Goal: Task Accomplishment & Management: Manage account settings

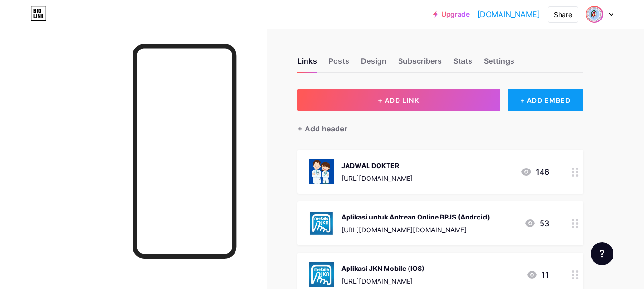
click at [544, 100] on div "+ ADD EMBED" at bounding box center [546, 100] width 76 height 23
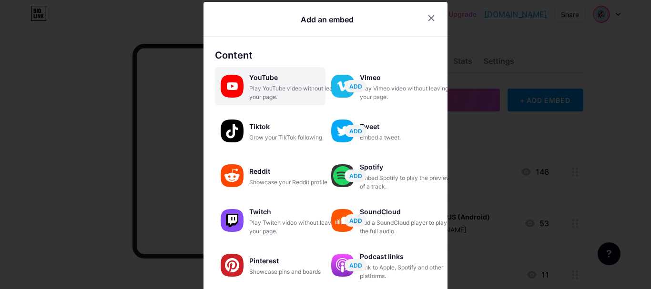
click at [287, 92] on div "Play YouTube video without leaving your page." at bounding box center [296, 92] width 95 height 17
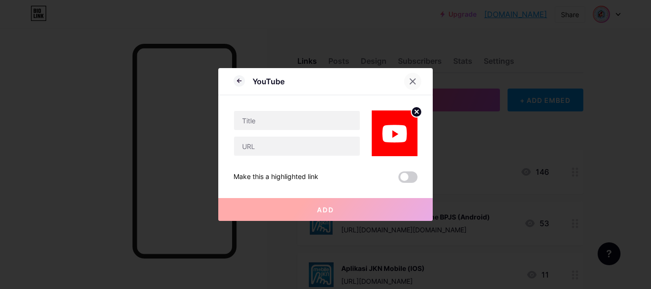
click at [414, 83] on icon at bounding box center [412, 81] width 5 height 5
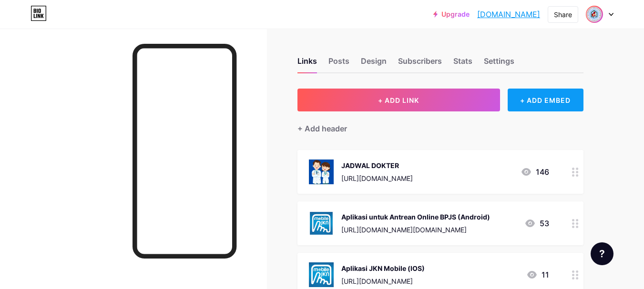
click at [528, 106] on div "+ ADD EMBED" at bounding box center [546, 100] width 76 height 23
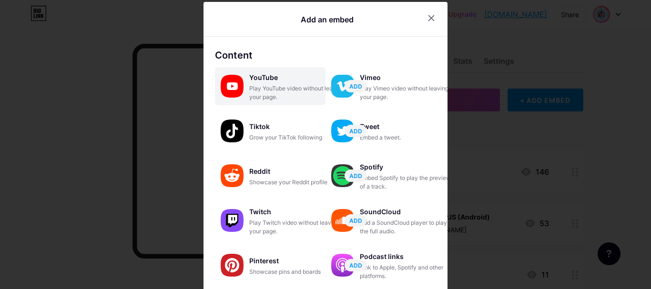
click at [241, 79] on div "YouTube Play YouTube video without leaving your page. ADD" at bounding box center [270, 86] width 111 height 38
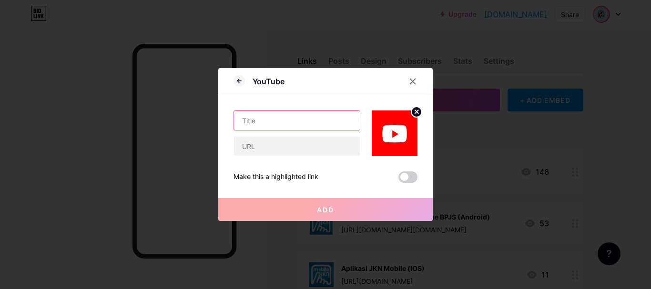
click at [302, 123] on input "text" at bounding box center [297, 120] width 126 height 19
type input "SKRINING BPJS"
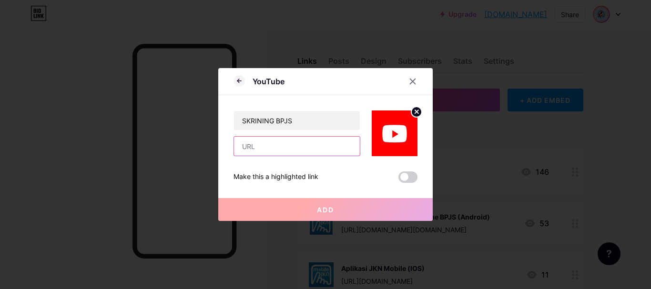
click at [305, 155] on input "text" at bounding box center [297, 146] width 126 height 19
paste input "https://youtu.be/w8q6KWrduA0?si=F0YFDQjtNr_OQ7YA"
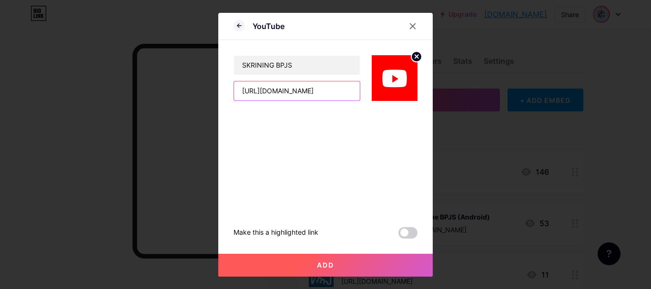
scroll to position [0, 66]
type input "https://youtu.be/w8q6KWrduA0?si=F0YFDQjtNr_OQ7YA"
click at [400, 230] on span at bounding box center [407, 232] width 19 height 11
click at [398, 235] on input "checkbox" at bounding box center [398, 235] width 0 height 0
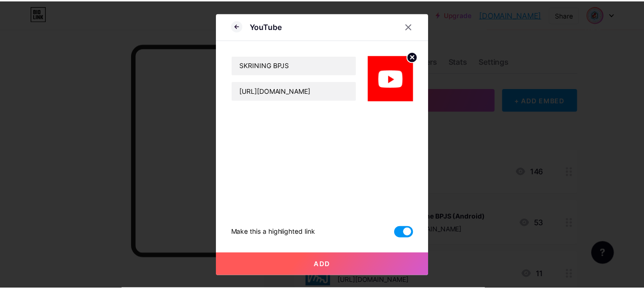
scroll to position [0, 0]
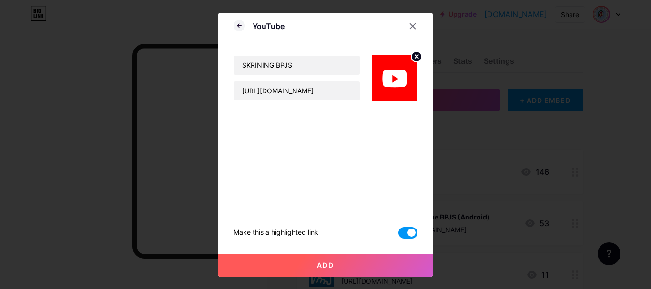
click at [298, 270] on button "Add" at bounding box center [325, 265] width 215 height 23
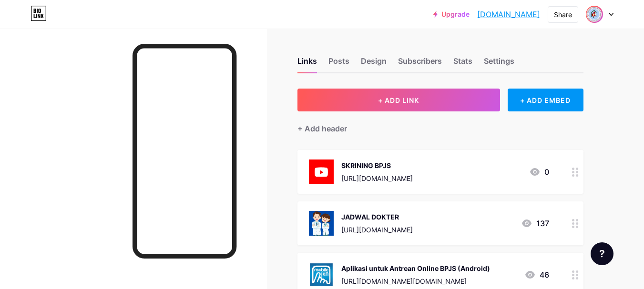
click at [545, 173] on div "0" at bounding box center [539, 171] width 20 height 11
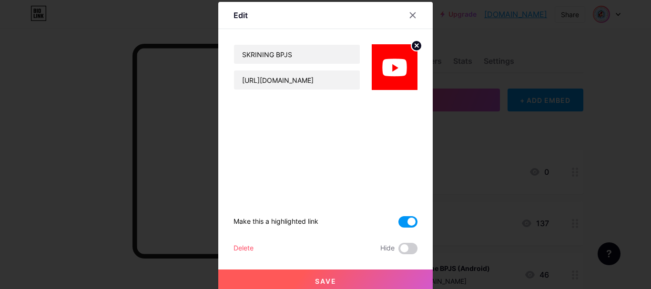
click at [398, 218] on span at bounding box center [407, 221] width 19 height 11
click at [398, 225] on input "checkbox" at bounding box center [398, 225] width 0 height 0
click at [322, 283] on span "Save" at bounding box center [325, 281] width 21 height 8
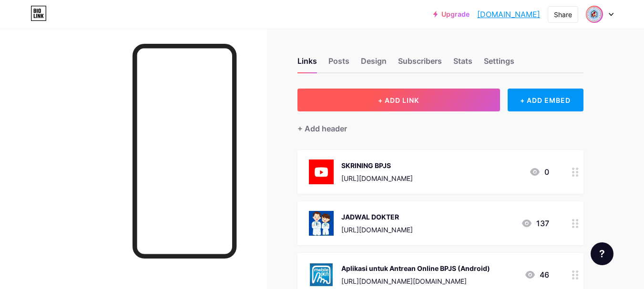
click at [439, 102] on button "+ ADD LINK" at bounding box center [398, 100] width 203 height 23
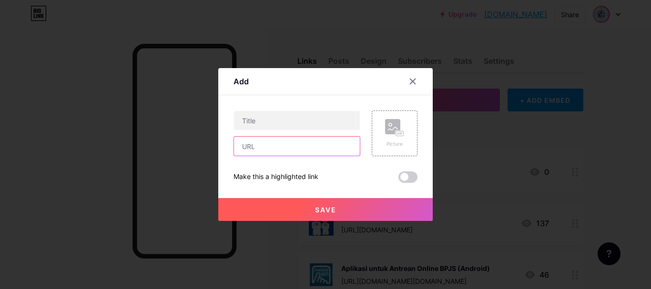
drag, startPoint x: 292, startPoint y: 137, endPoint x: 292, endPoint y: 143, distance: 5.2
click at [292, 138] on input "text" at bounding box center [297, 146] width 126 height 19
paste input "[URL][DOMAIN_NAME]"
type input "[URL][DOMAIN_NAME]"
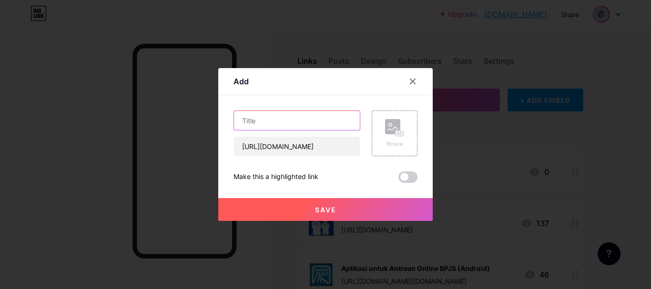
click at [287, 113] on input "text" at bounding box center [297, 120] width 126 height 19
type input "Telemedic"
click at [341, 207] on button "Save" at bounding box center [325, 209] width 215 height 23
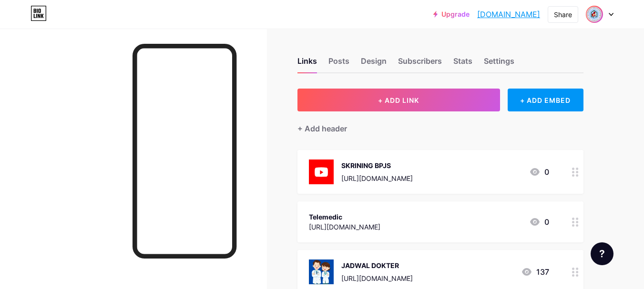
click at [577, 176] on circle at bounding box center [577, 175] width 2 height 2
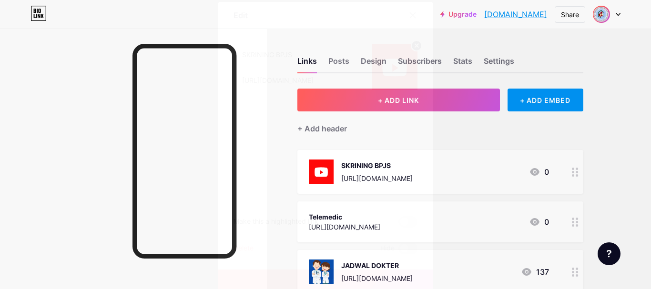
click at [245, 246] on div "Delete" at bounding box center [244, 248] width 20 height 11
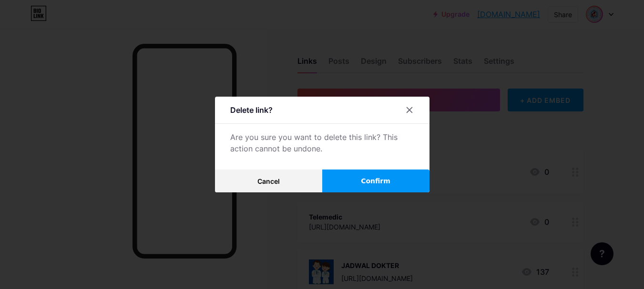
click at [367, 177] on span "Confirm" at bounding box center [376, 181] width 30 height 10
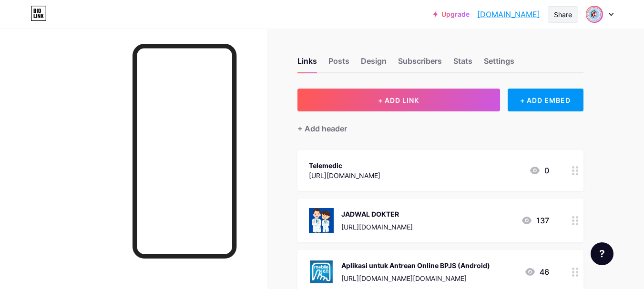
click at [570, 14] on div "Share" at bounding box center [563, 15] width 18 height 10
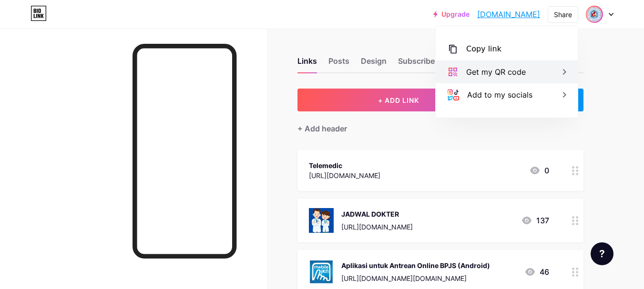
click at [528, 71] on div "Get my QR code" at bounding box center [507, 72] width 142 height 23
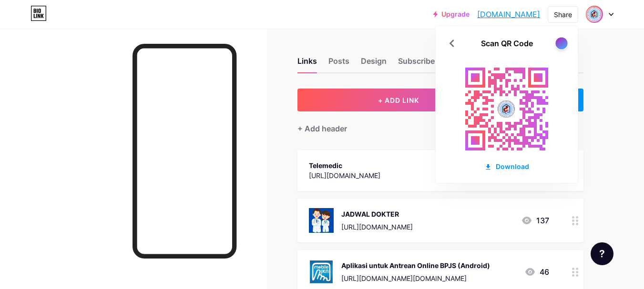
click at [559, 45] on div at bounding box center [561, 43] width 12 height 12
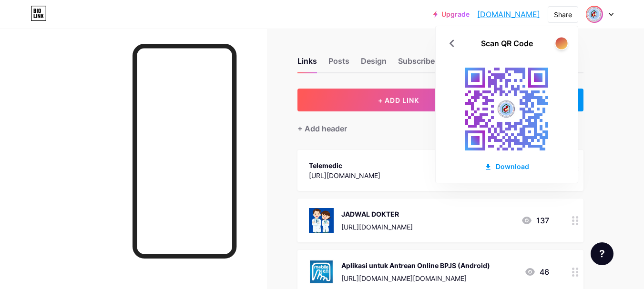
click at [559, 45] on div at bounding box center [561, 43] width 12 height 12
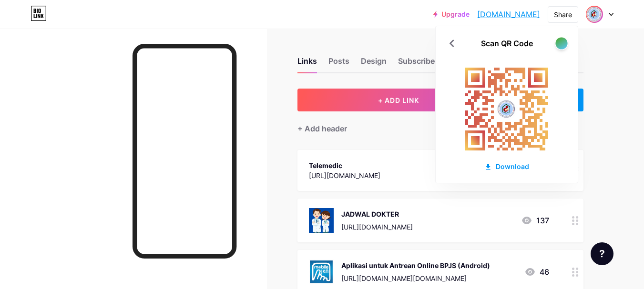
click at [559, 45] on div at bounding box center [561, 43] width 12 height 12
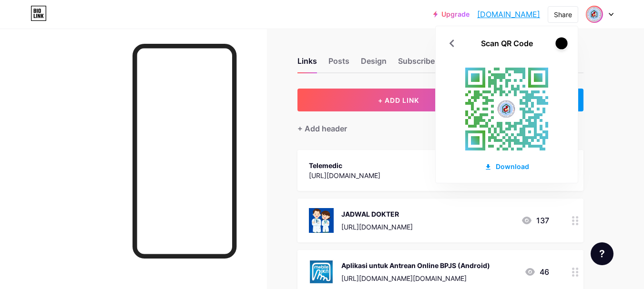
click at [559, 45] on div at bounding box center [561, 43] width 12 height 12
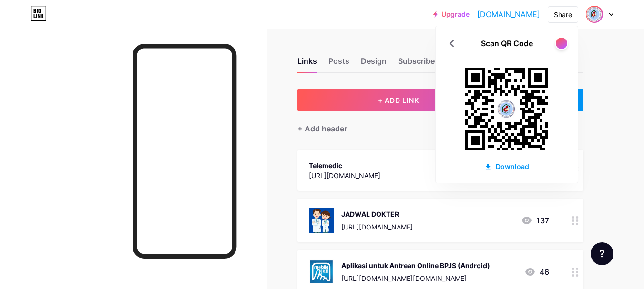
click at [246, 89] on div at bounding box center [133, 173] width 267 height 289
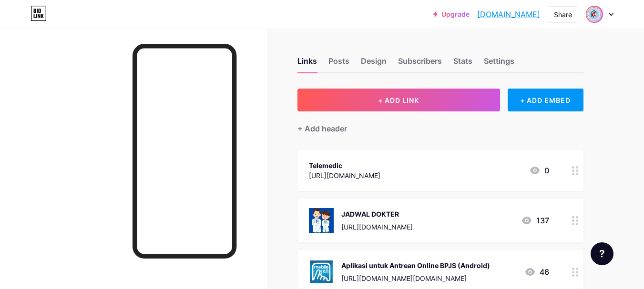
drag, startPoint x: 509, startPoint y: 17, endPoint x: 479, endPoint y: 25, distance: 31.0
drag, startPoint x: 477, startPoint y: 15, endPoint x: 540, endPoint y: 14, distance: 62.9
click at [540, 14] on div "Upgrade kliniksmg.bio.l... kliniksmg.bio.link Share Switch accounts Klinik Sant…" at bounding box center [523, 14] width 180 height 17
copy link "[DOMAIN_NAME]"
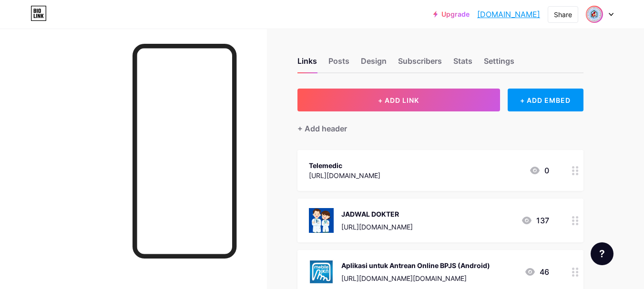
click at [607, 12] on div at bounding box center [600, 14] width 28 height 17
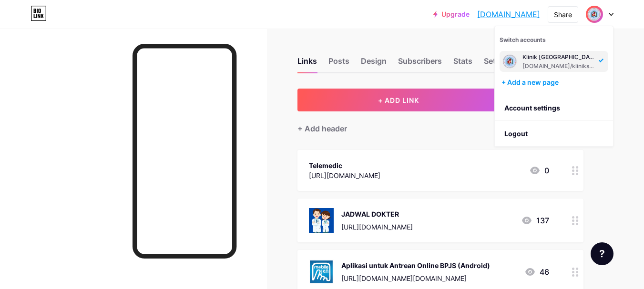
click at [607, 12] on div at bounding box center [600, 14] width 28 height 17
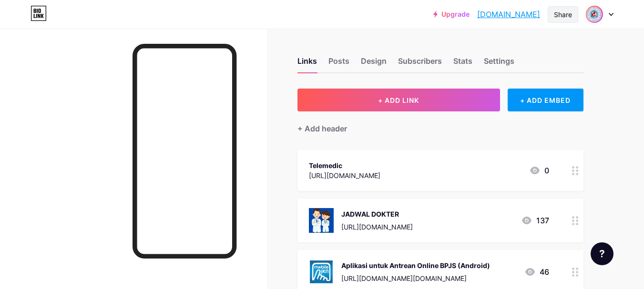
click at [559, 12] on div "Share" at bounding box center [563, 15] width 18 height 10
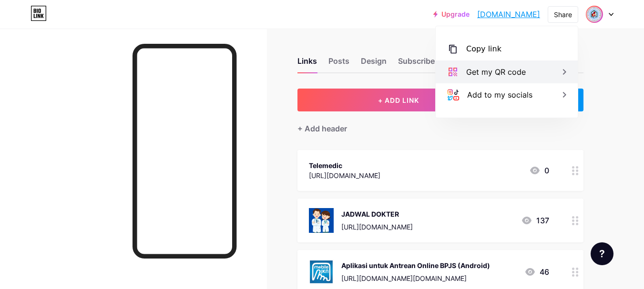
click at [505, 81] on div "Get my QR code" at bounding box center [507, 72] width 142 height 23
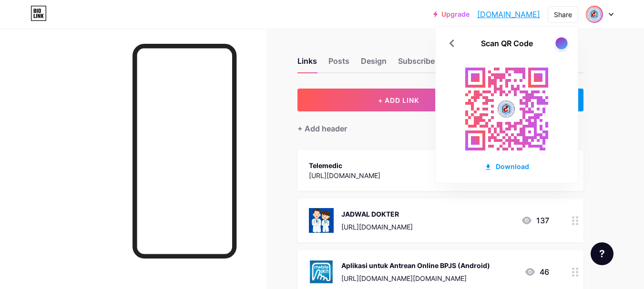
click at [562, 41] on div at bounding box center [561, 43] width 12 height 12
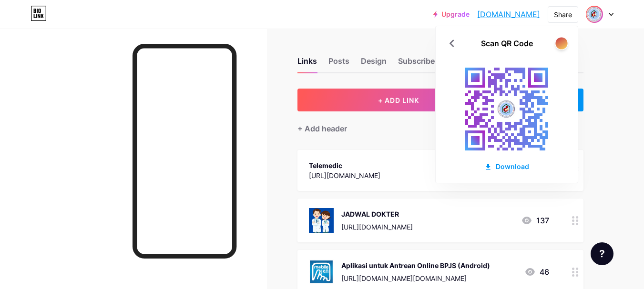
click at [562, 41] on div at bounding box center [561, 43] width 12 height 12
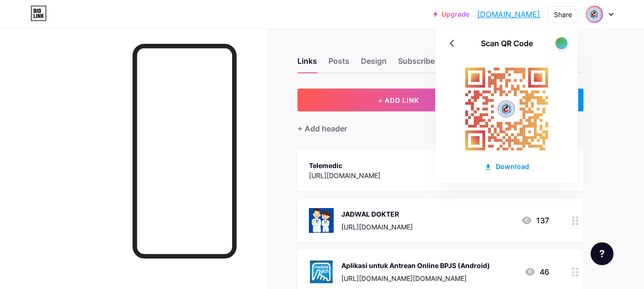
click at [562, 41] on div at bounding box center [561, 43] width 12 height 12
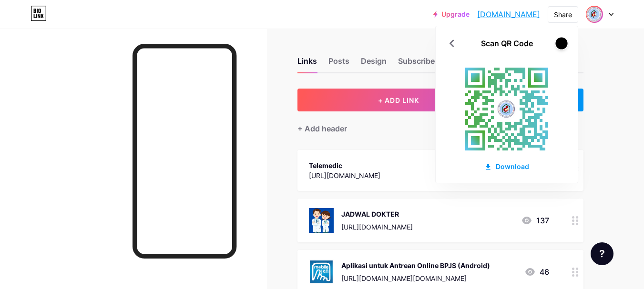
click at [562, 41] on div at bounding box center [561, 43] width 12 height 12
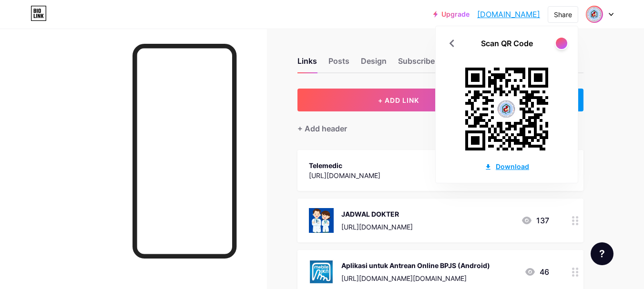
click at [509, 165] on div "Download" at bounding box center [506, 167] width 45 height 10
click at [216, 28] on div "Upgrade kliniksmg.bio.l... kliniksmg.bio.link Share Scan QR Code Download Switc…" at bounding box center [322, 14] width 644 height 29
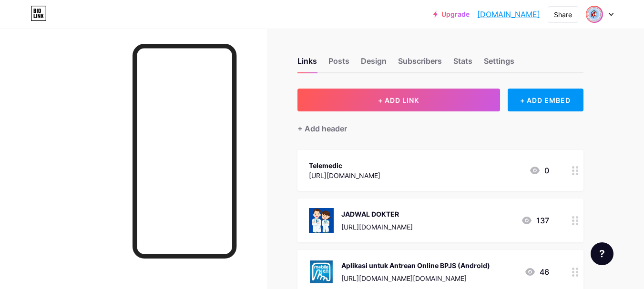
click at [347, 168] on div "Telemedic" at bounding box center [345, 166] width 72 height 10
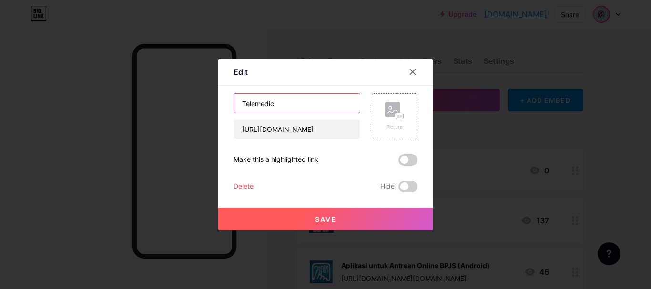
drag, startPoint x: 276, startPoint y: 99, endPoint x: 219, endPoint y: 99, distance: 57.7
click at [219, 99] on div "Edit Content YouTube Play YouTube video without leaving your page. ADD Vimeo Pl…" at bounding box center [325, 145] width 215 height 172
type input "TELEMEDIC"
click at [323, 218] on span "Save" at bounding box center [325, 219] width 21 height 8
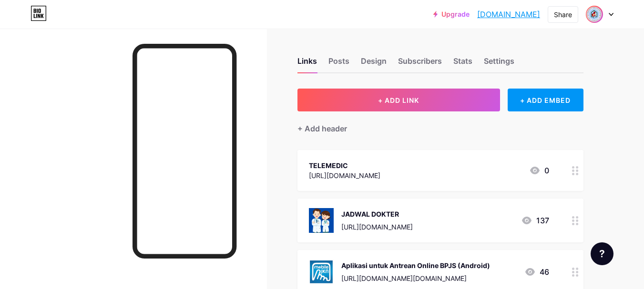
click at [476, 163] on div "TELEMEDIC https://ln.ki/policokro 0" at bounding box center [429, 171] width 240 height 22
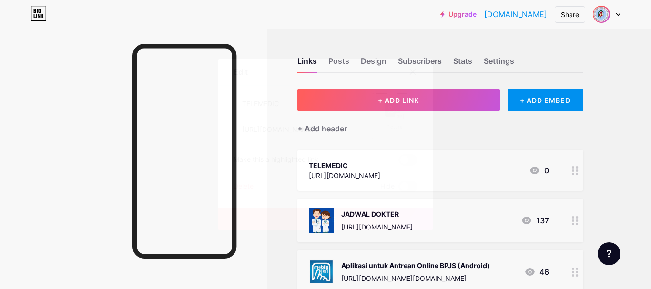
click at [399, 122] on div "Picture" at bounding box center [394, 116] width 19 height 29
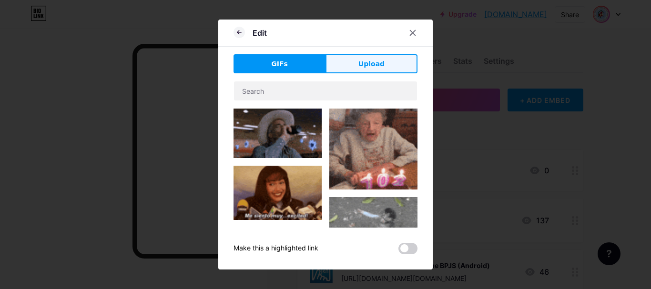
click at [403, 65] on button "Upload" at bounding box center [372, 63] width 92 height 19
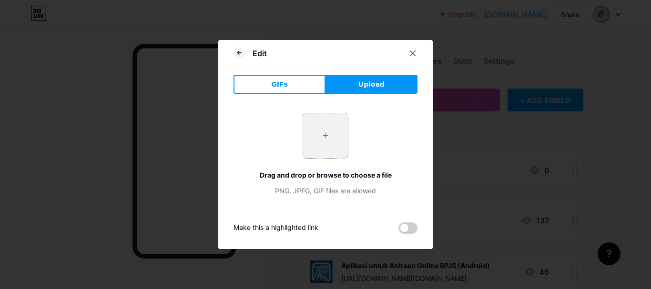
click at [314, 128] on input "file" at bounding box center [325, 135] width 45 height 45
type input "C:\fakepath\Red White Scan QR Code Restaurant Menu A5 Document.png"
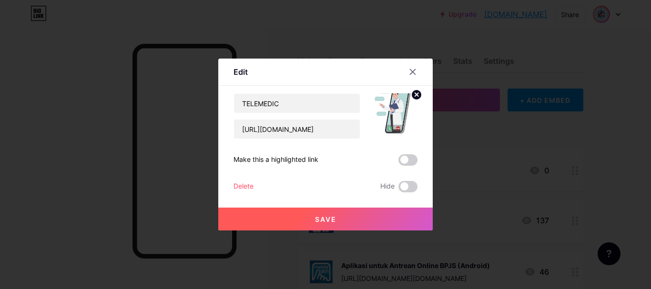
click at [404, 107] on img at bounding box center [395, 116] width 46 height 46
click at [395, 111] on img at bounding box center [395, 116] width 46 height 46
click at [402, 123] on img at bounding box center [395, 116] width 46 height 46
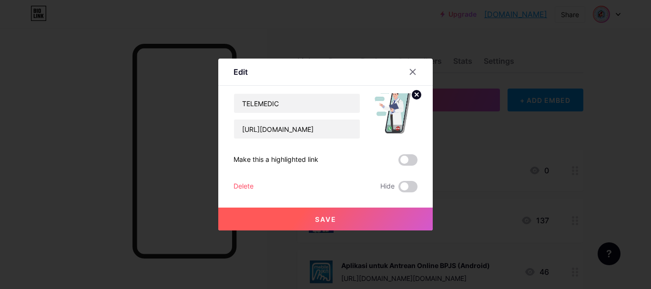
click at [402, 123] on img at bounding box center [395, 116] width 46 height 46
click at [344, 215] on button "Save" at bounding box center [325, 219] width 215 height 23
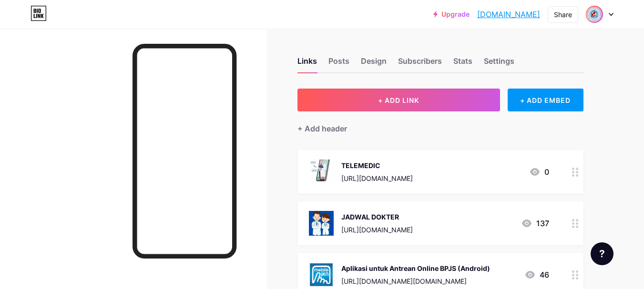
click at [447, 176] on div "TELEMEDIC https://ln.ki/policokro 0" at bounding box center [429, 172] width 240 height 25
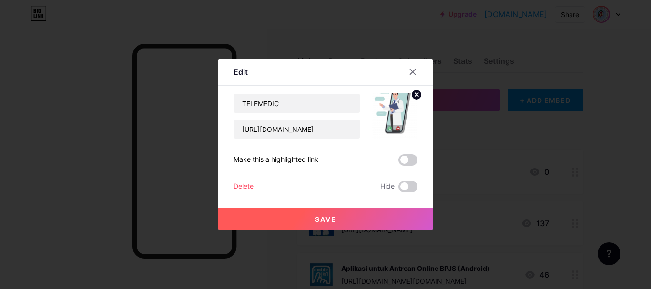
click at [416, 95] on circle at bounding box center [416, 95] width 10 height 10
click at [395, 124] on div "Picture" at bounding box center [394, 126] width 19 height 7
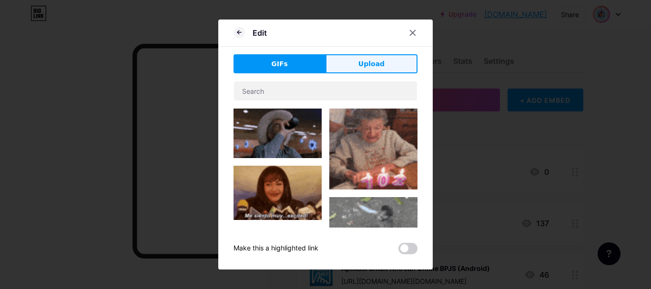
click at [382, 62] on span "Upload" at bounding box center [371, 64] width 26 height 10
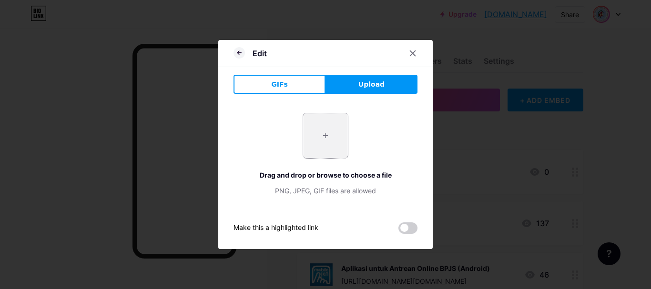
click at [321, 149] on input "file" at bounding box center [325, 135] width 45 height 45
click at [116, 81] on div at bounding box center [325, 144] width 651 height 289
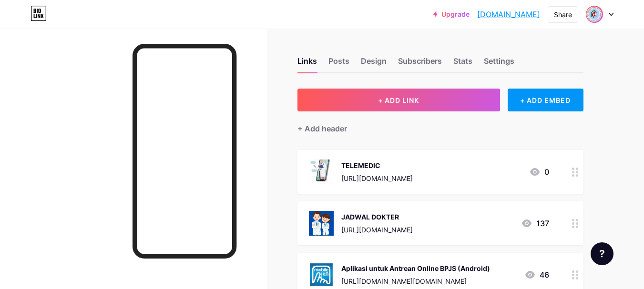
click at [467, 163] on div "TELEMEDIC https://ln.ki/policokro 0" at bounding box center [429, 172] width 240 height 25
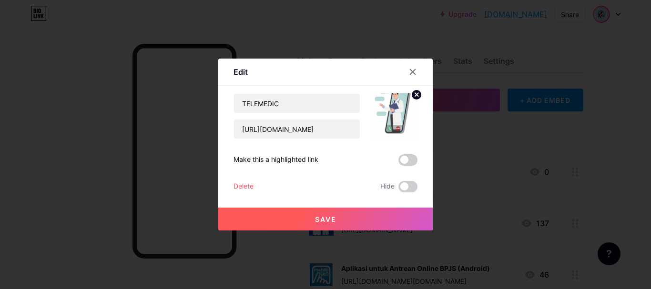
click at [415, 99] on circle at bounding box center [416, 95] width 10 height 10
click at [407, 112] on div "Picture" at bounding box center [395, 116] width 46 height 46
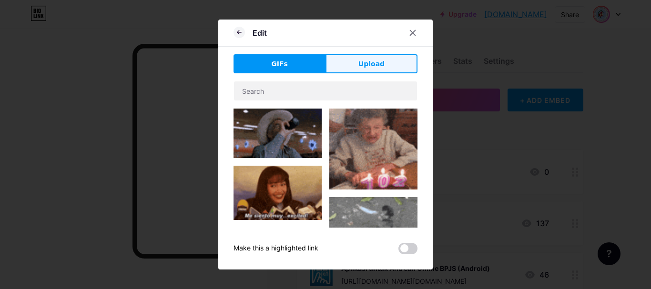
click at [361, 66] on span "Upload" at bounding box center [371, 64] width 26 height 10
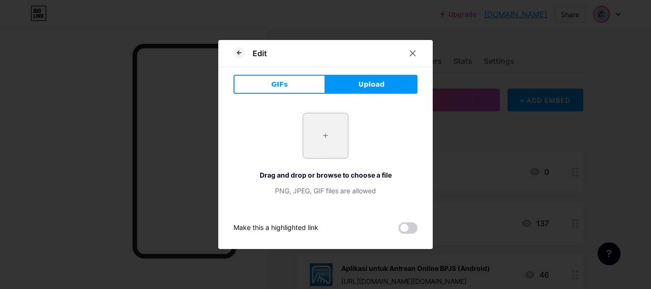
click at [326, 133] on input "file" at bounding box center [325, 135] width 45 height 45
type input "C:\fakepath\Red White Scan QR Code Restaurant Menu A5 Document.png"
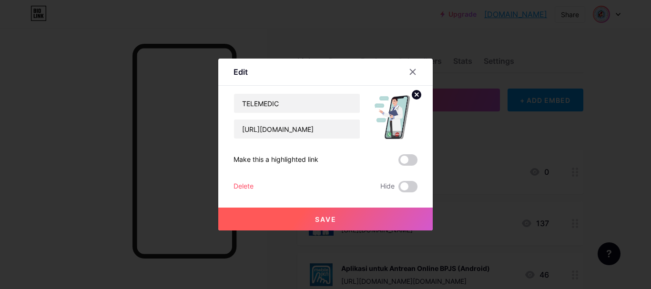
click at [322, 221] on span "Save" at bounding box center [325, 219] width 21 height 8
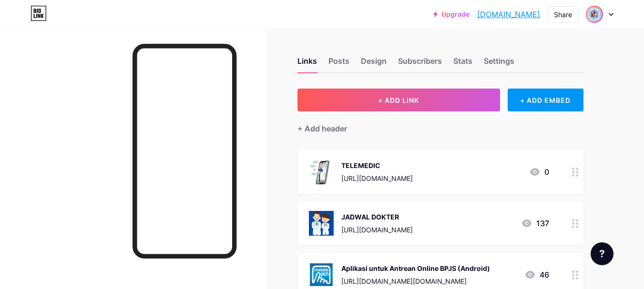
click at [521, 9] on link "[DOMAIN_NAME]" at bounding box center [508, 14] width 63 height 11
click at [488, 11] on link "[DOMAIN_NAME]" at bounding box center [508, 14] width 63 height 11
click at [563, 14] on div "Share" at bounding box center [563, 15] width 18 height 10
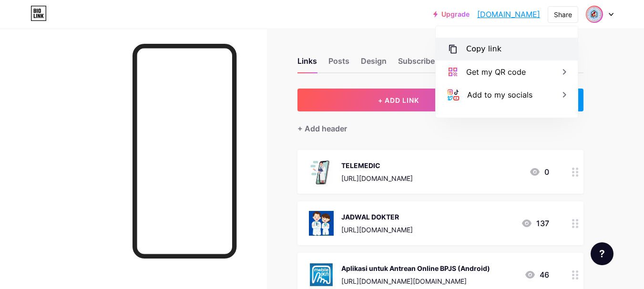
click at [535, 41] on div "Copy link" at bounding box center [507, 49] width 142 height 23
